Goal: Task Accomplishment & Management: Use online tool/utility

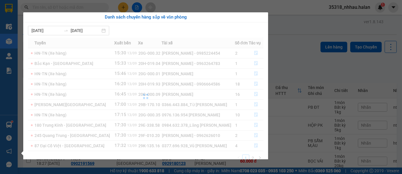
scroll to position [32, 0]
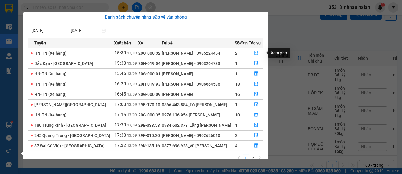
click at [256, 52] on icon "file-done" at bounding box center [256, 53] width 4 height 4
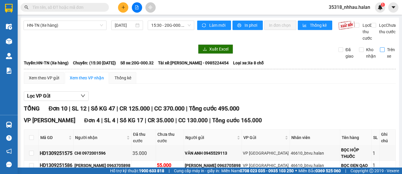
click at [380, 52] on input "Trên xe" at bounding box center [382, 49] width 5 height 5
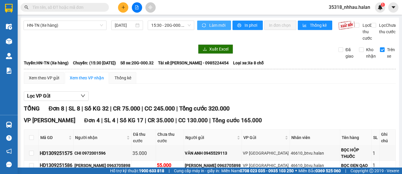
click at [211, 27] on span "Làm mới" at bounding box center [217, 25] width 17 height 6
click at [380, 52] on input "Trên xe" at bounding box center [382, 49] width 5 height 5
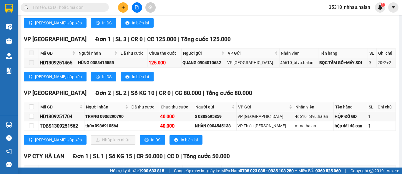
scroll to position [246, 0]
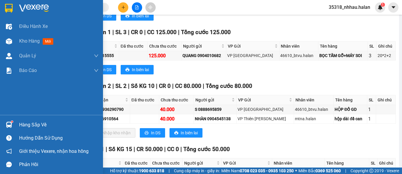
click at [9, 128] on div at bounding box center [9, 125] width 10 height 10
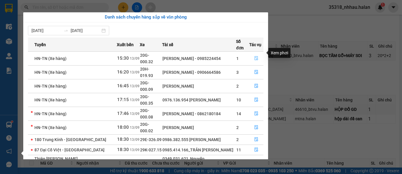
click at [257, 56] on icon "file-done" at bounding box center [256, 58] width 4 height 4
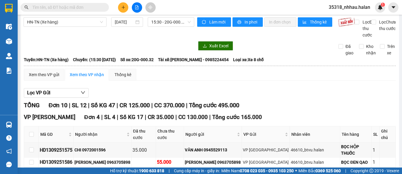
scroll to position [0, 0]
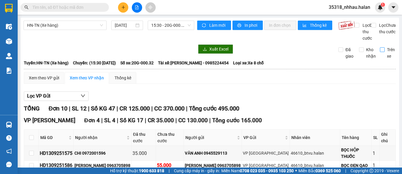
click at [380, 52] on input "Trên xe" at bounding box center [382, 49] width 5 height 5
checkbox input "true"
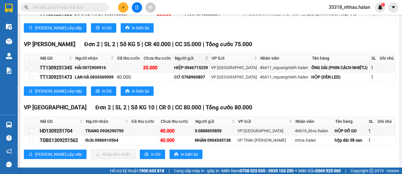
scroll to position [172, 0]
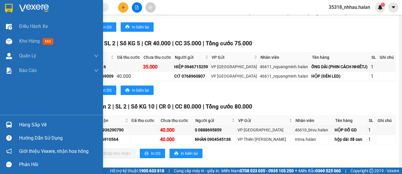
click at [12, 124] on div at bounding box center [9, 125] width 10 height 10
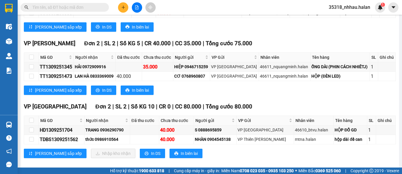
click at [305, 37] on section "Kết quả tìm kiếm ( 0 ) Bộ lọc No Data 35318_nhhau.halan 1 Điều hành xe Kho hàng…" at bounding box center [201, 87] width 402 height 174
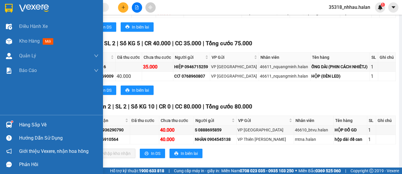
click at [10, 122] on img at bounding box center [9, 125] width 6 height 6
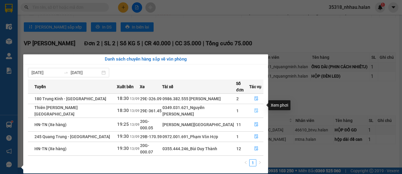
click at [255, 109] on icon "file-done" at bounding box center [257, 111] width 4 height 4
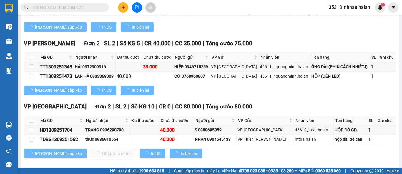
scroll to position [71, 0]
